Goal: Find specific page/section

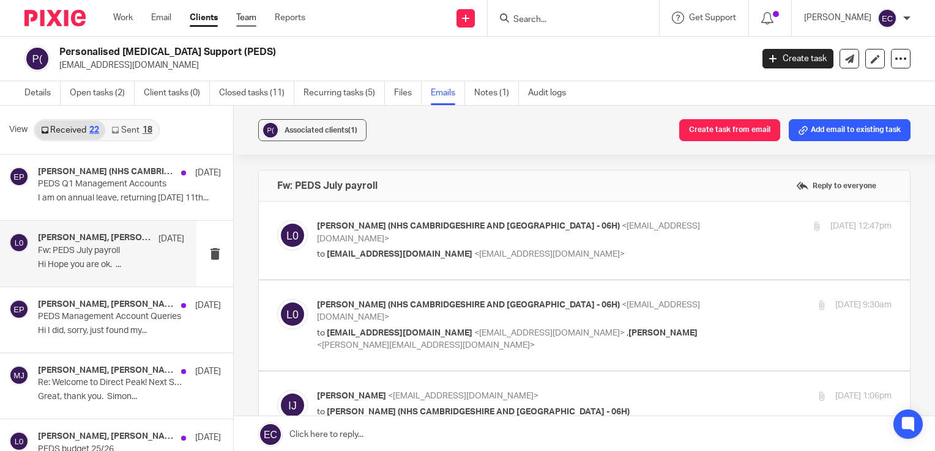
click at [247, 15] on link "Team" at bounding box center [246, 18] width 20 height 12
click at [252, 20] on link "Team" at bounding box center [246, 18] width 20 height 12
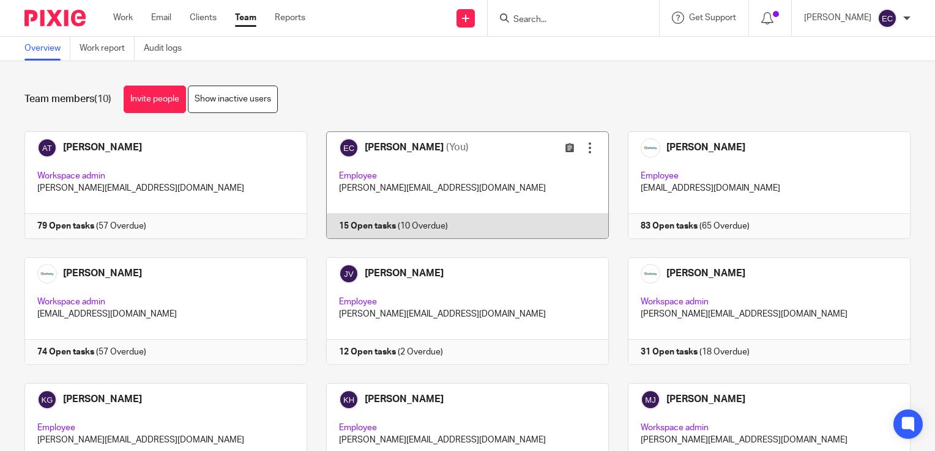
click at [463, 170] on link at bounding box center [458, 186] width 302 height 108
